Goal: Navigation & Orientation: Find specific page/section

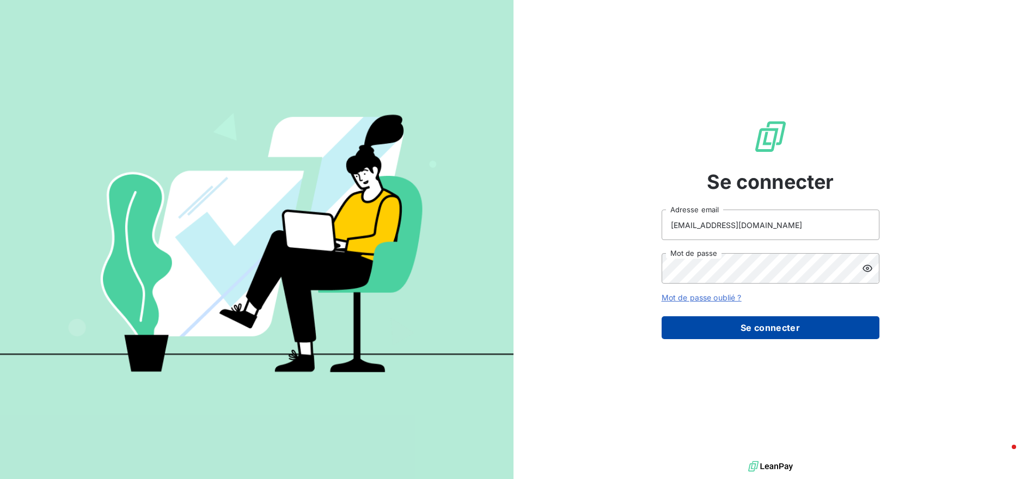
click at [762, 319] on button "Se connecter" at bounding box center [771, 328] width 218 height 23
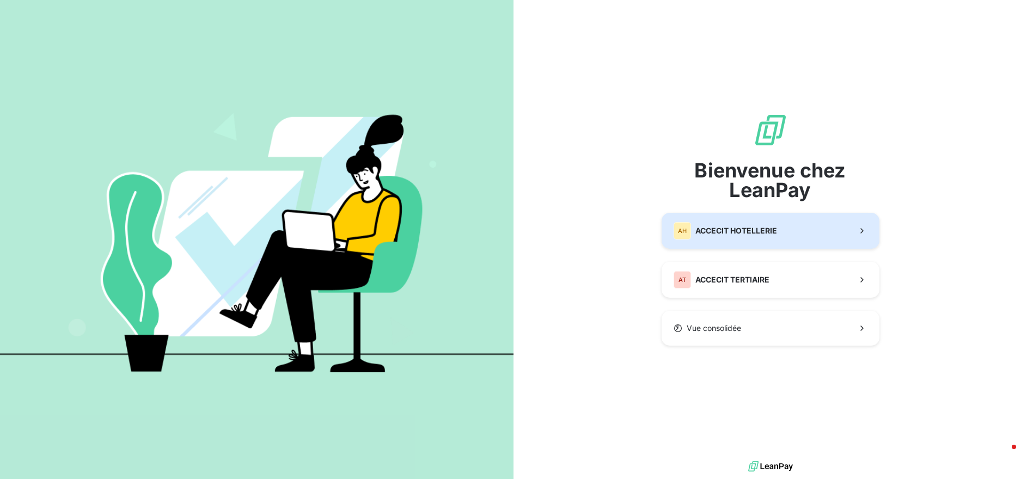
click at [757, 229] on span "ACCECIT HOTELLERIE" at bounding box center [737, 231] width 82 height 11
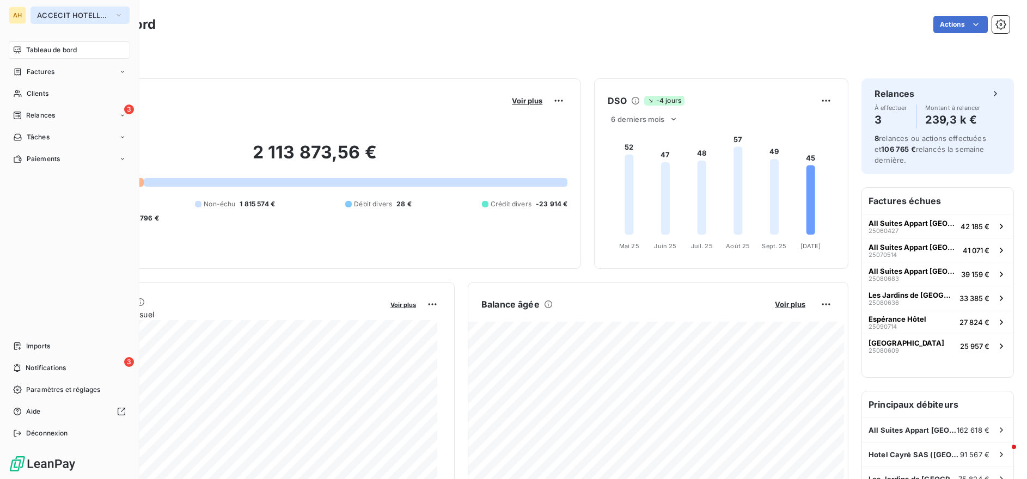
click at [79, 19] on span "ACCECIT HOTELLERIE" at bounding box center [73, 15] width 73 height 9
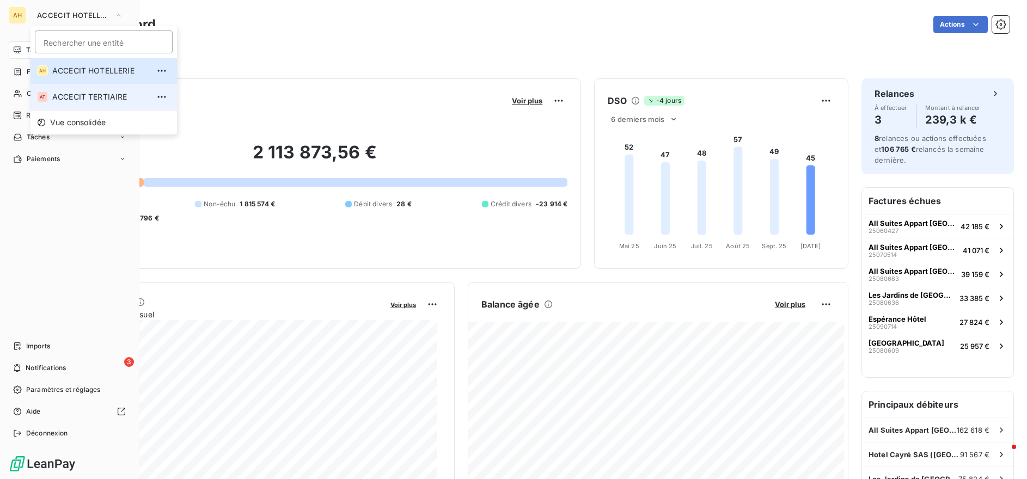
click at [87, 101] on span "ACCECIT TERTIAIRE" at bounding box center [100, 97] width 96 height 11
